Goal: Transaction & Acquisition: Purchase product/service

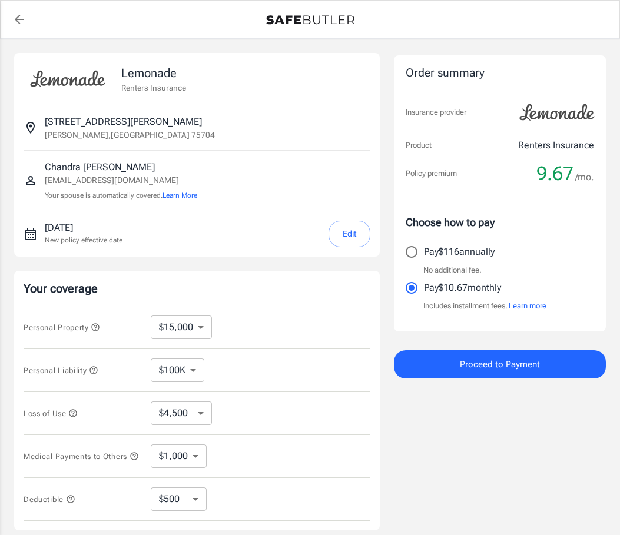
select select "15000"
select select "500"
click at [200, 327] on select "$10,000 $15,000 $20,000 $25,000 $30,000 $40,000 $50,000 $100K $150K $200K $250K" at bounding box center [181, 328] width 61 height 24
select select "20000"
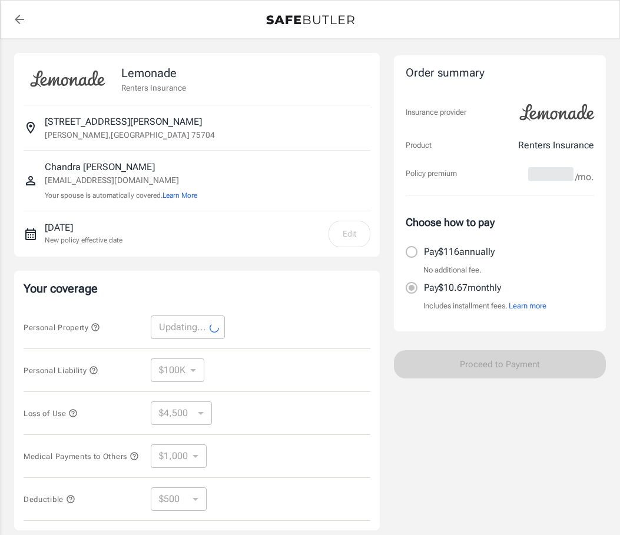
select select "20000"
select select "6000"
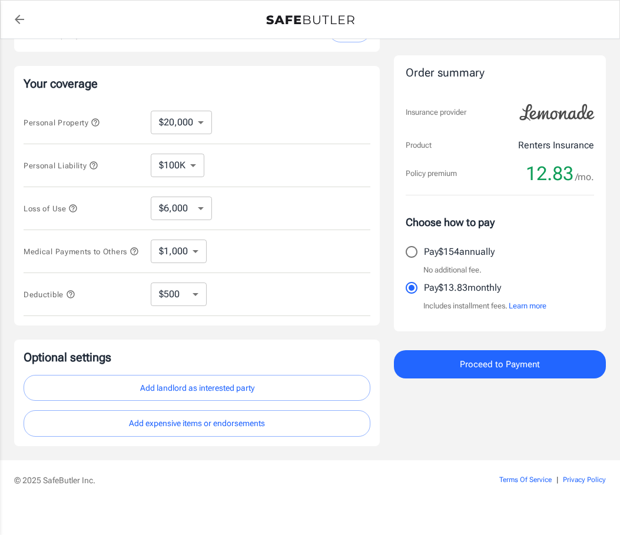
scroll to position [217, 0]
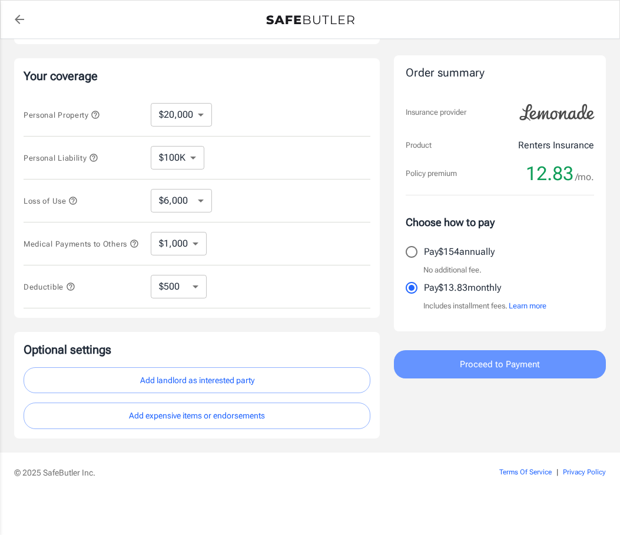
click at [452, 367] on button "Proceed to Payment" at bounding box center [500, 364] width 212 height 28
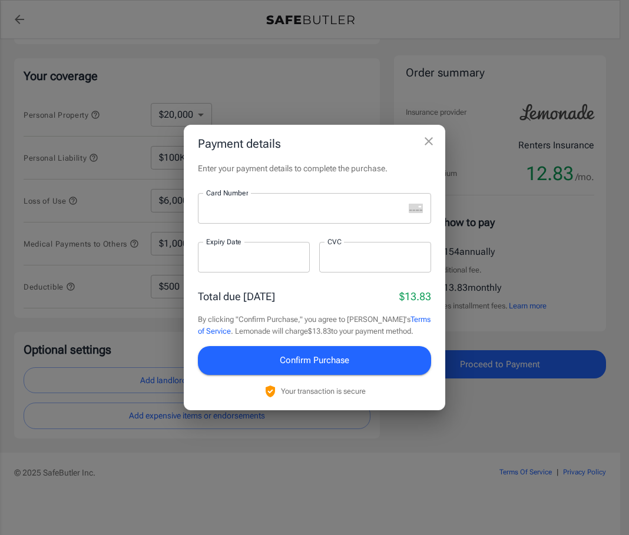
click at [219, 215] on div at bounding box center [301, 208] width 206 height 31
click at [265, 201] on div at bounding box center [301, 208] width 206 height 31
click at [252, 248] on div at bounding box center [254, 257] width 112 height 31
click at [328, 358] on span "Confirm Purchase" at bounding box center [314, 360] width 69 height 15
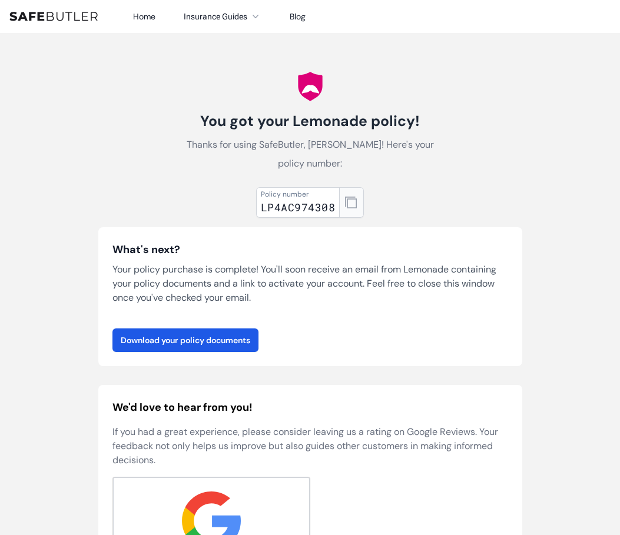
click at [350, 204] on icon "button" at bounding box center [351, 203] width 12 height 12
click at [209, 337] on link "Download your policy documents" at bounding box center [185, 340] width 146 height 24
